Goal: Find specific page/section: Find specific page/section

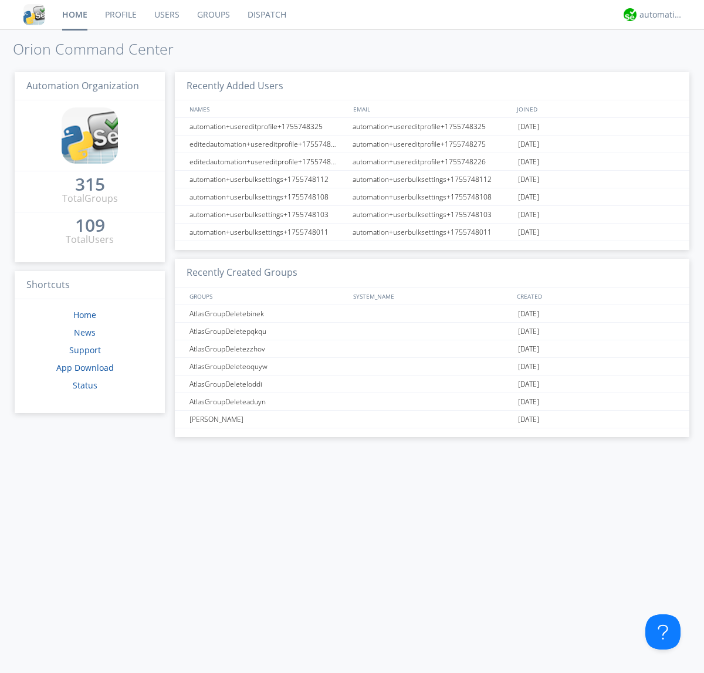
click at [212, 15] on link "Groups" at bounding box center [213, 14] width 50 height 29
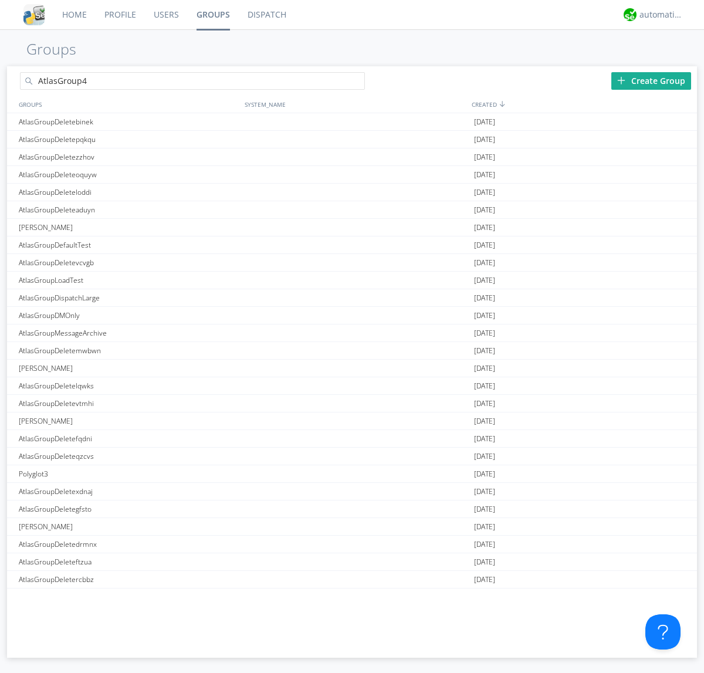
type input "AtlasGroup4"
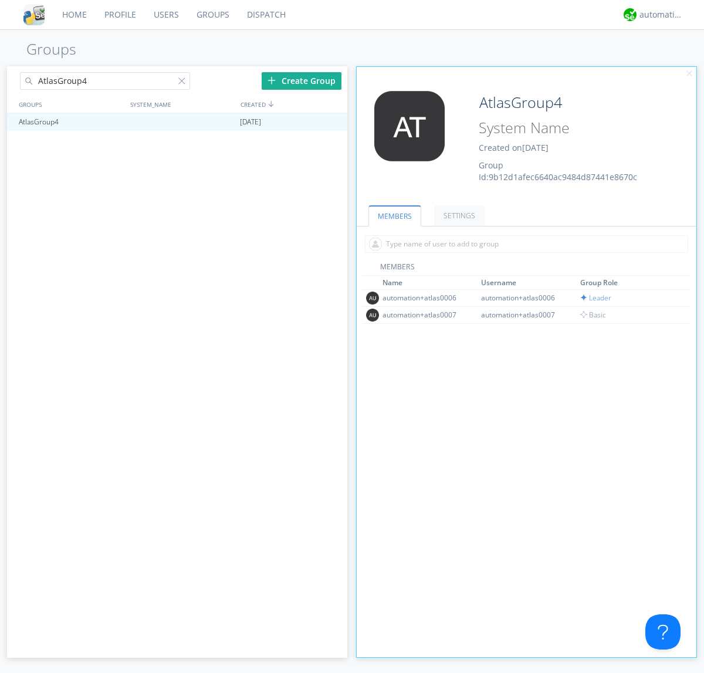
click at [457, 215] on link "SETTINGS" at bounding box center [459, 215] width 50 height 21
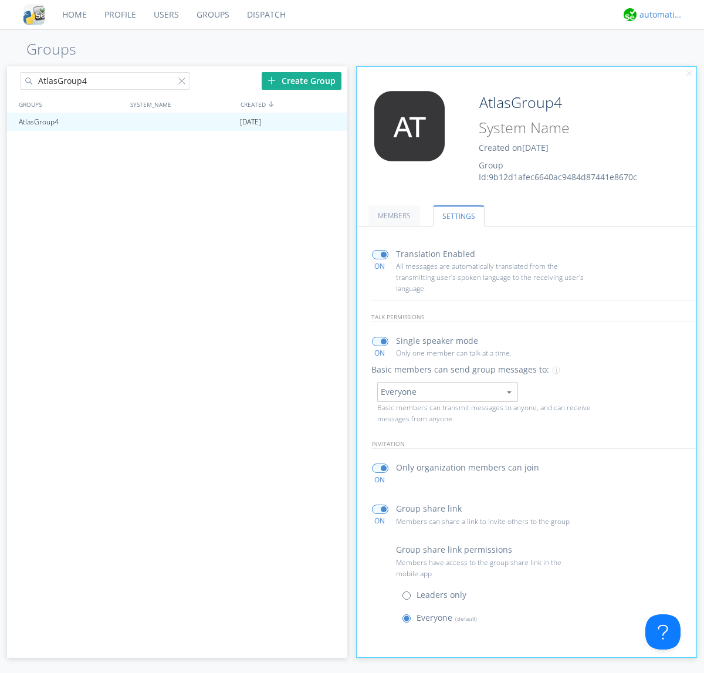
click at [658, 15] on div "automation+atlas" at bounding box center [661, 15] width 44 height 12
